Goal: Transaction & Acquisition: Purchase product/service

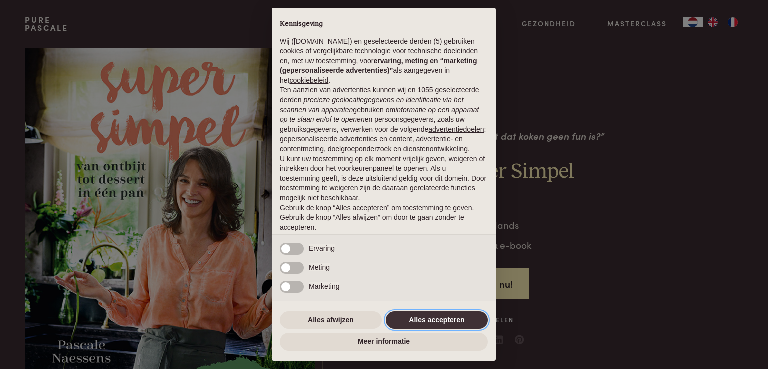
click at [435, 326] on button "Alles accepteren" at bounding box center [437, 321] width 102 height 18
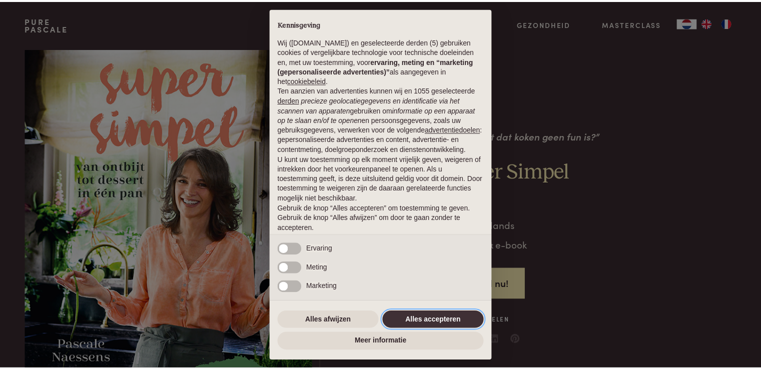
scroll to position [33, 0]
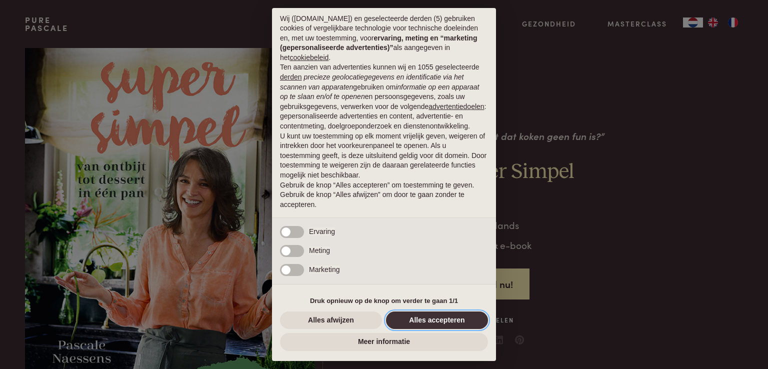
click at [426, 325] on button "Alles accepteren" at bounding box center [437, 321] width 102 height 18
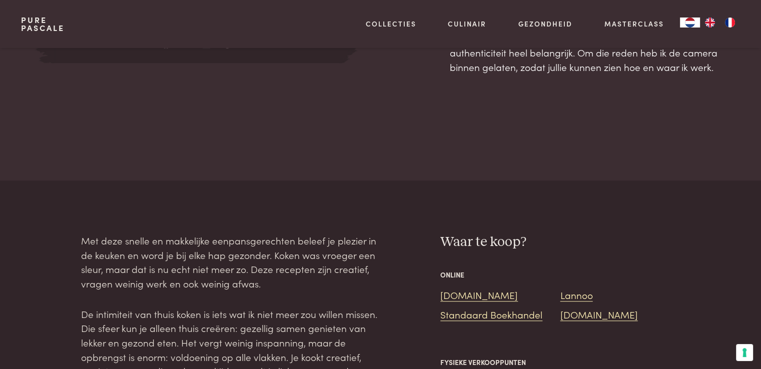
scroll to position [694, 0]
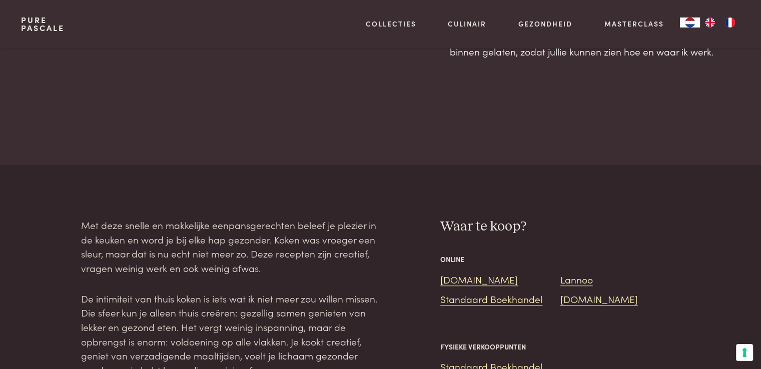
drag, startPoint x: 755, startPoint y: 97, endPoint x: 754, endPoint y: 107, distance: 10.0
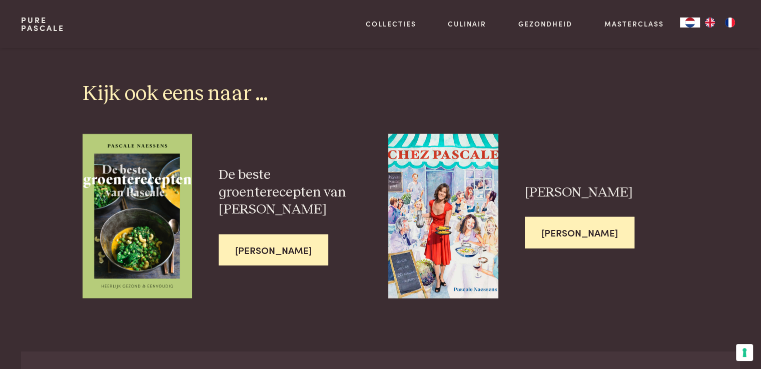
scroll to position [2510, 0]
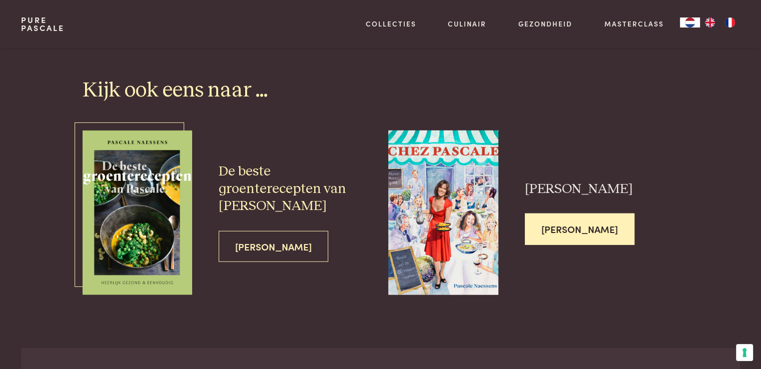
click at [261, 237] on span "[PERSON_NAME]" at bounding box center [274, 247] width 110 height 32
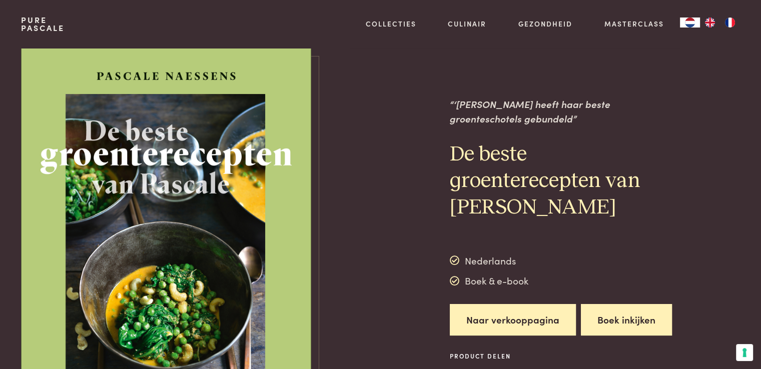
click at [598, 326] on button "Boek inkijken" at bounding box center [626, 320] width 91 height 32
